Goal: Task Accomplishment & Management: Complete application form

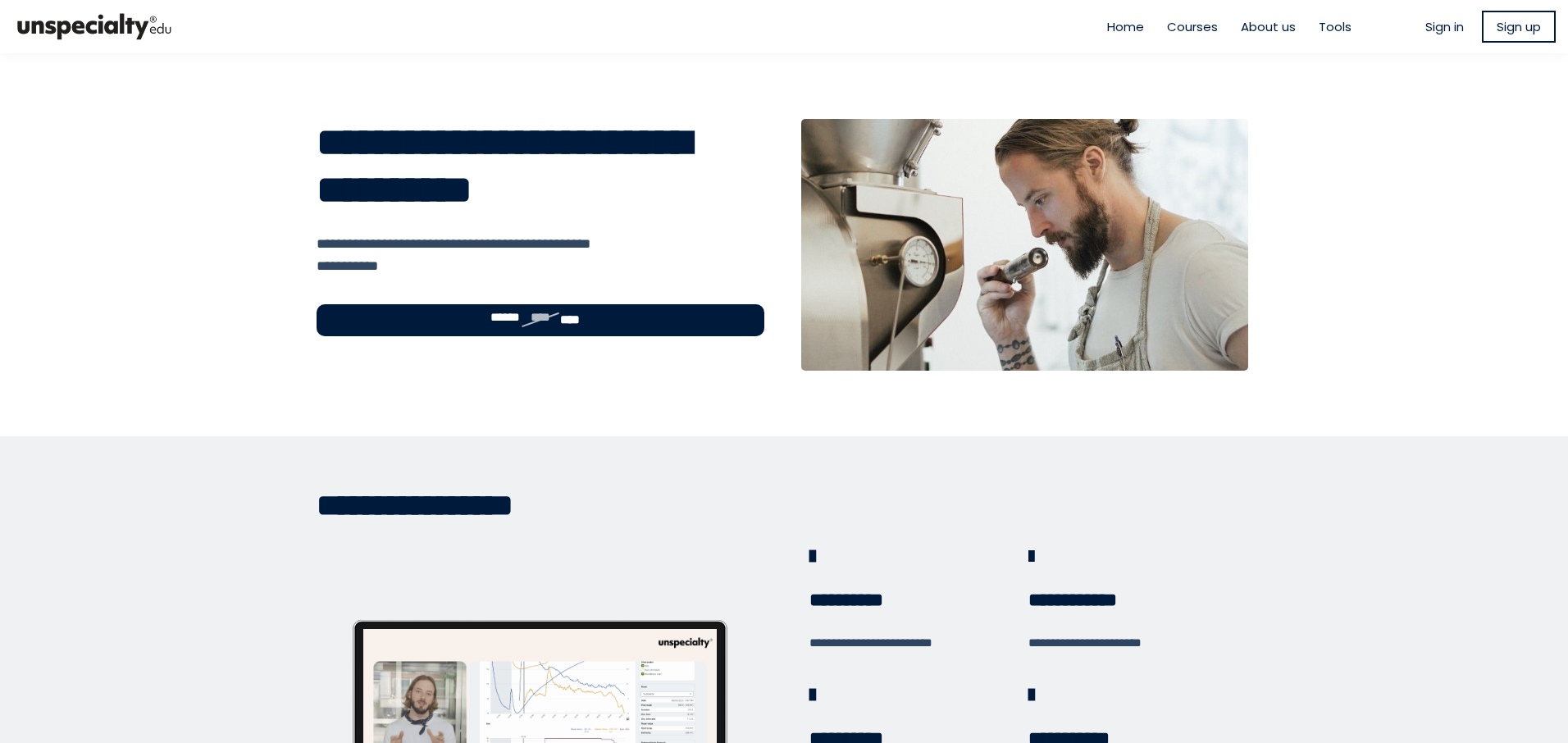
type input "**********"
click at [1432, 32] on span "Sign in" at bounding box center [1444, 26] width 39 height 19
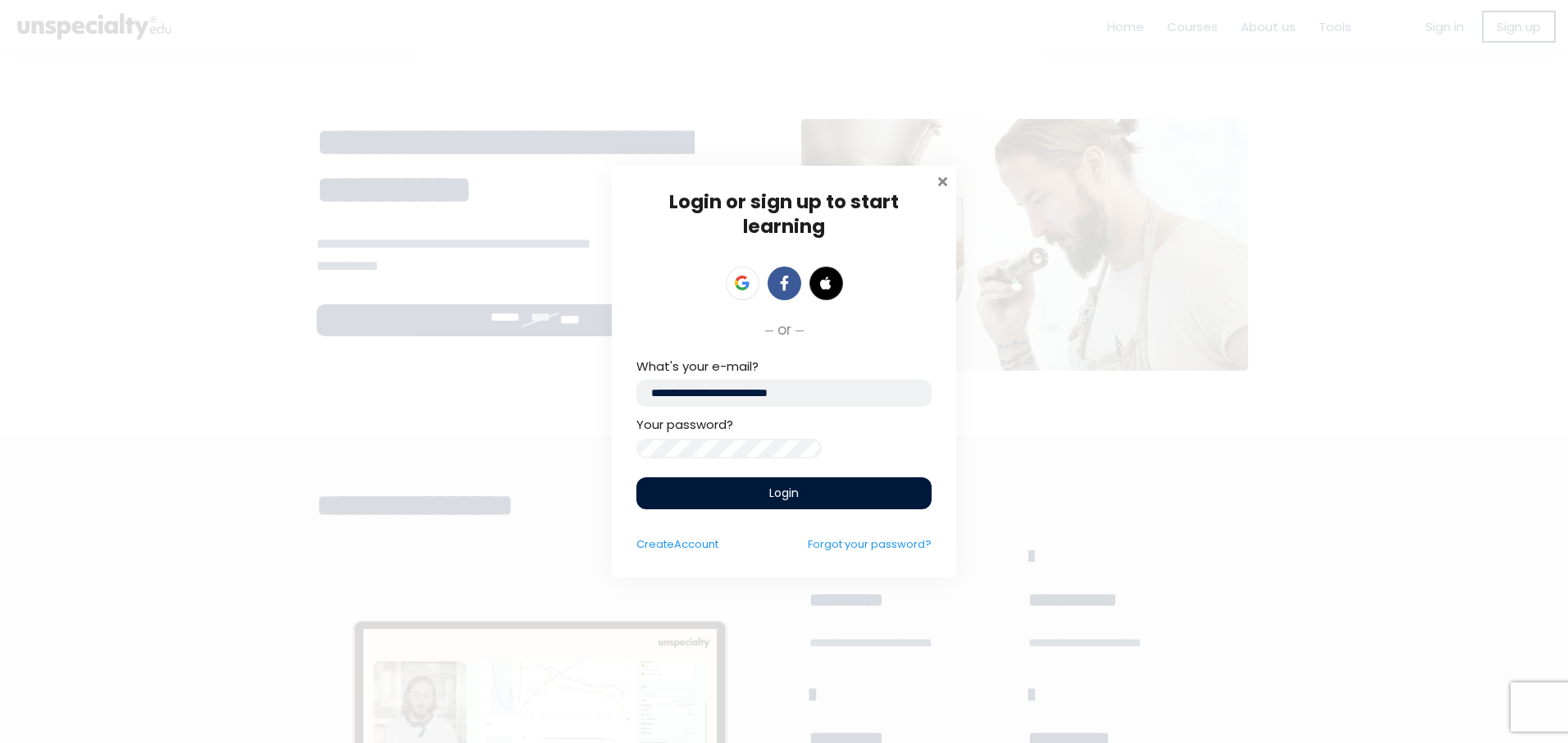
click at [948, 172] on span at bounding box center [942, 179] width 16 height 16
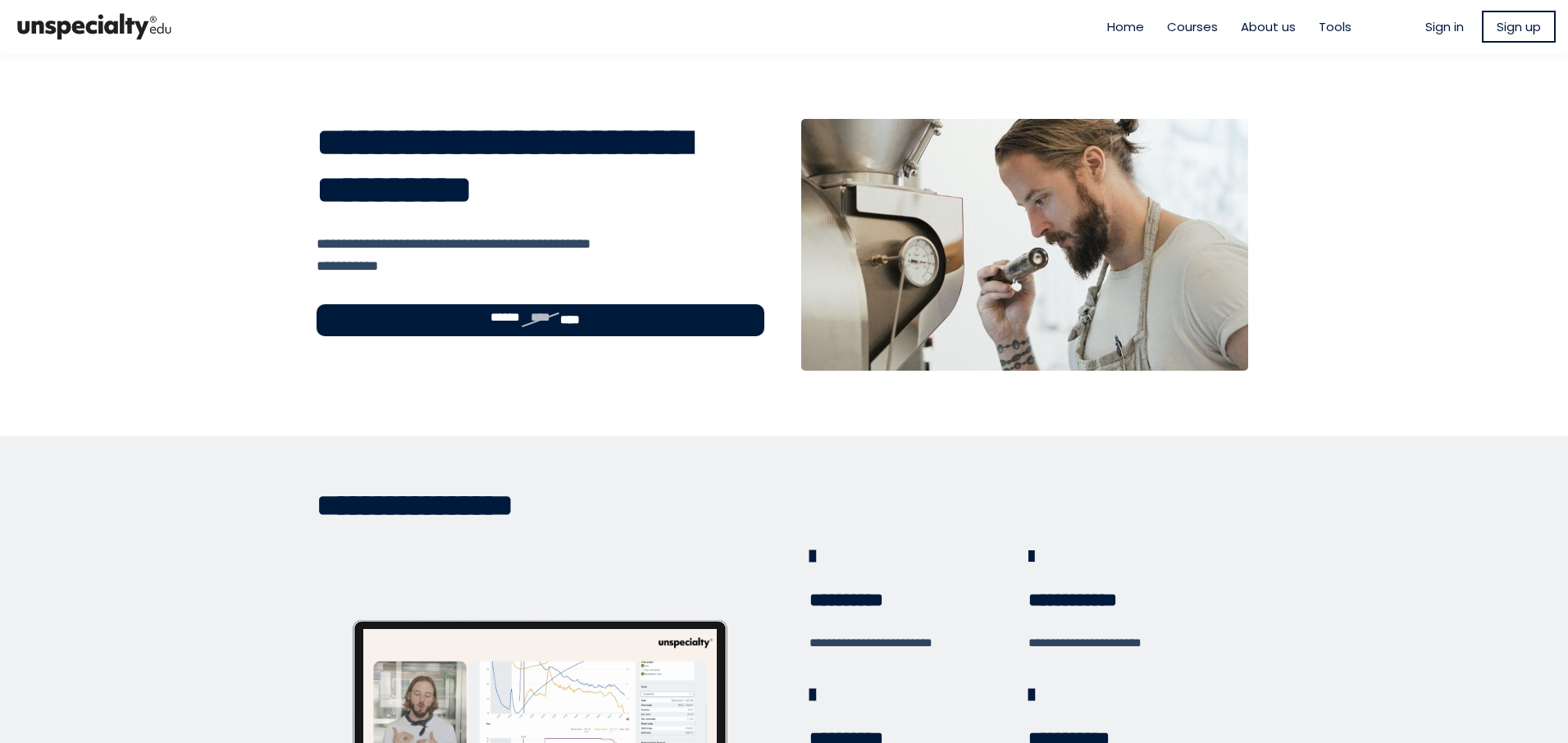
click at [1426, 36] on span "Sign in" at bounding box center [1444, 26] width 39 height 19
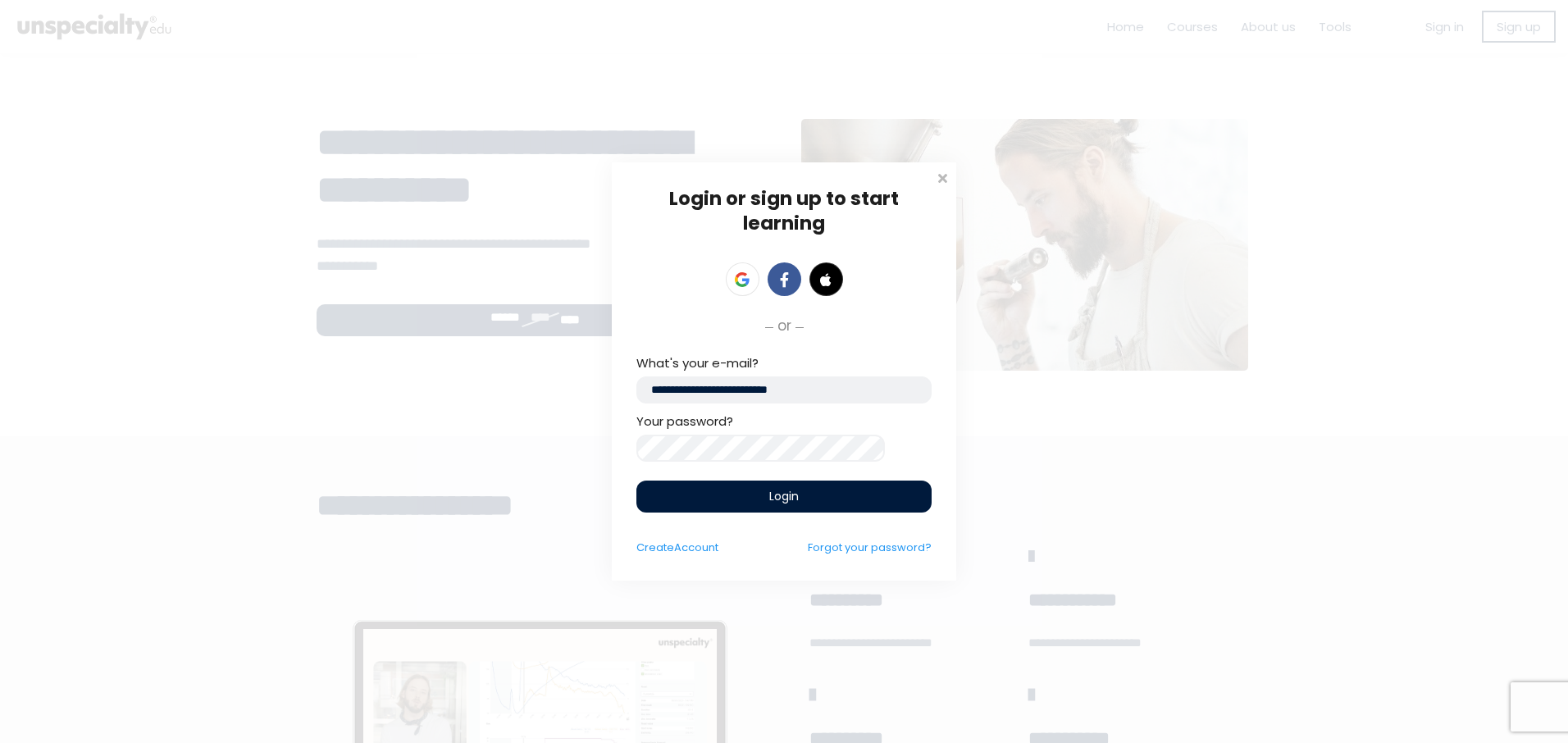
click at [787, 499] on span "Login" at bounding box center [784, 497] width 29 height 17
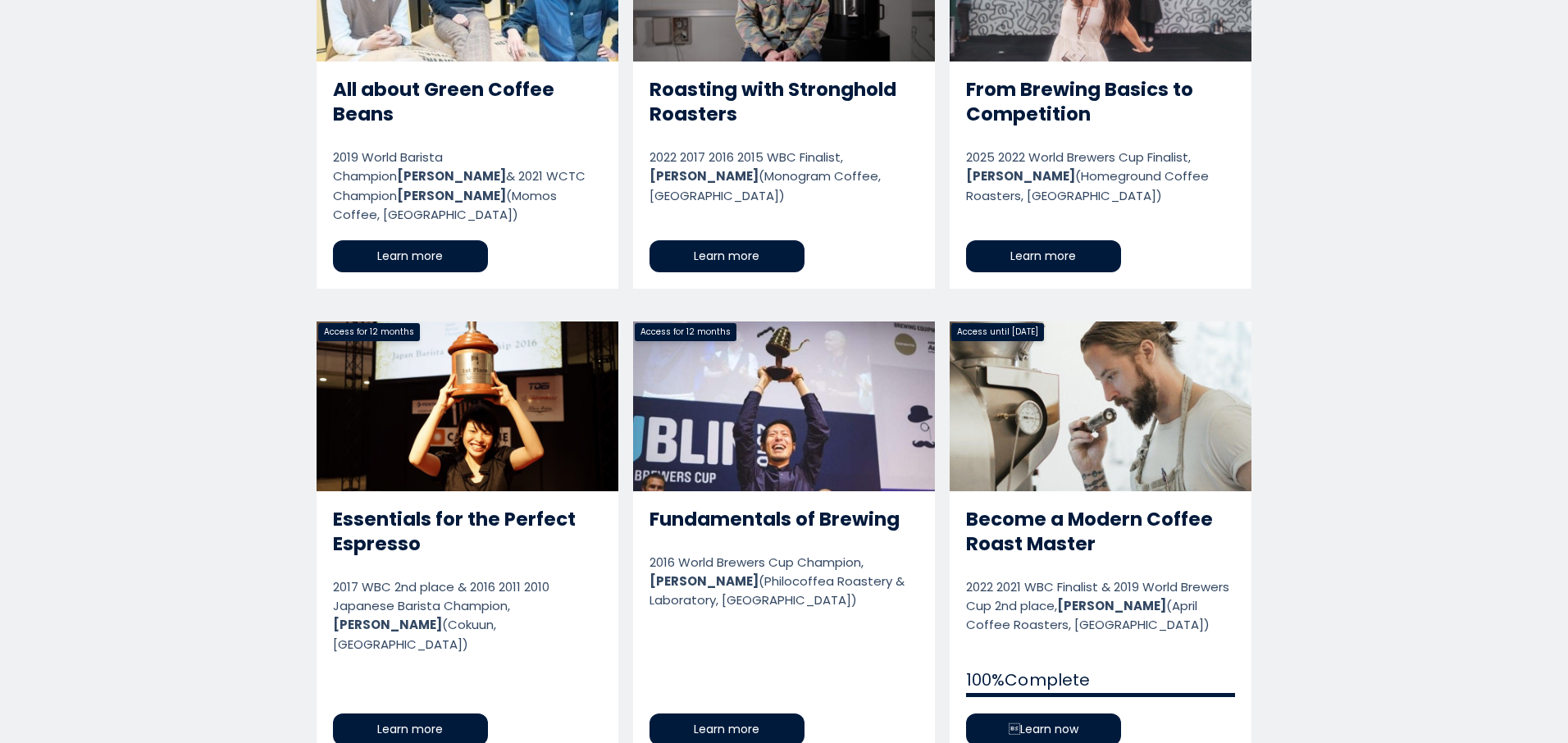
scroll to position [984, 0]
